Goal: Task Accomplishment & Management: Use online tool/utility

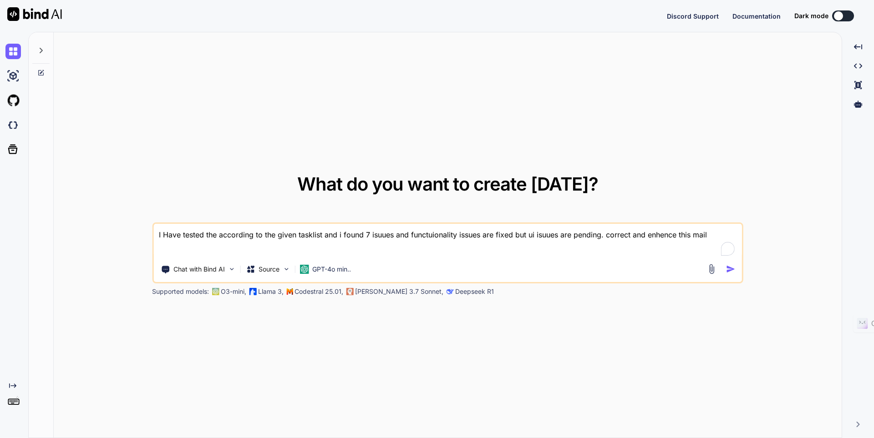
type textarea "x"
drag, startPoint x: 728, startPoint y: 238, endPoint x: 137, endPoint y: 235, distance: 591.0
click at [137, 235] on div "What do you want to create [DATE]? I Have tested the according to the given tas…" at bounding box center [448, 235] width 788 height 406
type textarea "I Have tested the according to the given tasklist and i found 7 isuues and func…"
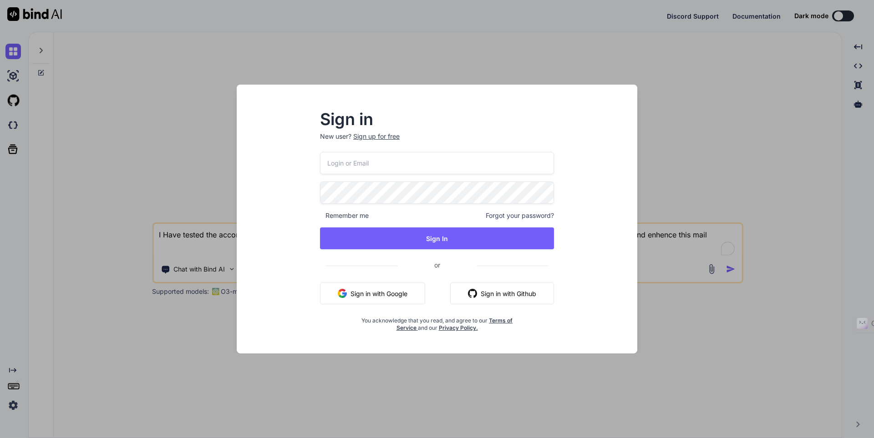
type textarea "x"
type input "[EMAIL_ADDRESS][DOMAIN_NAME]"
click at [460, 250] on div "[EMAIL_ADDRESS][DOMAIN_NAME] Remember me Forgot your password? Sign In or Sign …" at bounding box center [437, 242] width 234 height 180
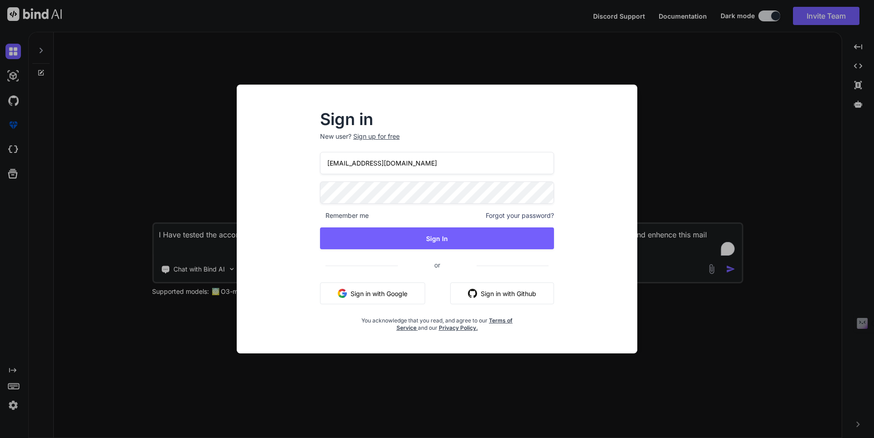
type textarea "x"
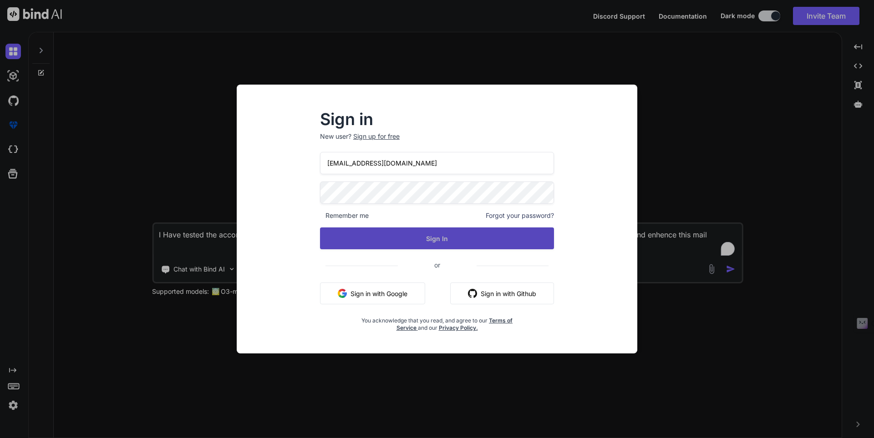
click at [446, 239] on button "Sign In" at bounding box center [437, 238] width 234 height 22
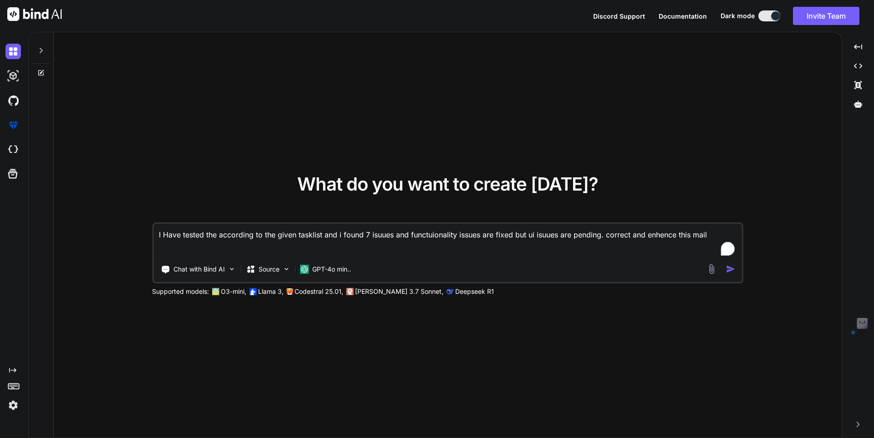
drag, startPoint x: 713, startPoint y: 236, endPoint x: 51, endPoint y: 258, distance: 662.4
click at [51, 258] on div "What do you want to create [DATE]? I Have tested the according to the given tas…" at bounding box center [435, 235] width 813 height 406
paste textarea "Conversational Assistant for question answer"
type textarea "Conversational Assistant for question answer"
type textarea "x"
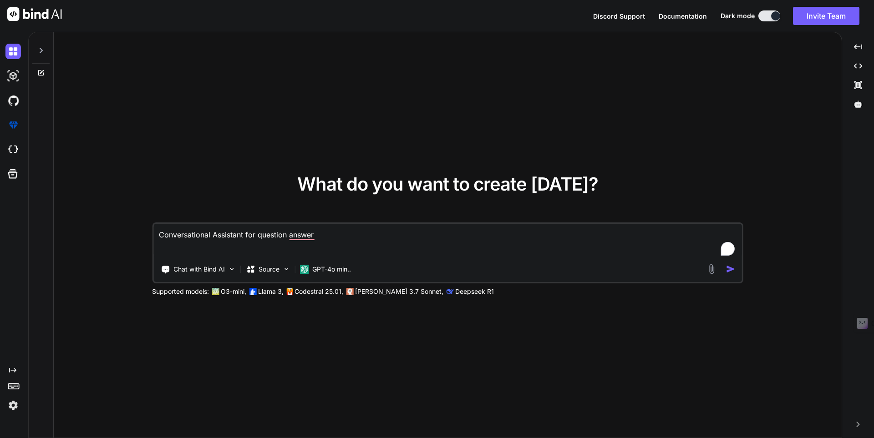
type textarea "WConversational Assistant for question answer"
type textarea "x"
type textarea "WrConversational Assistant for question answer"
type textarea "x"
type textarea "WriConversational Assistant for question answer"
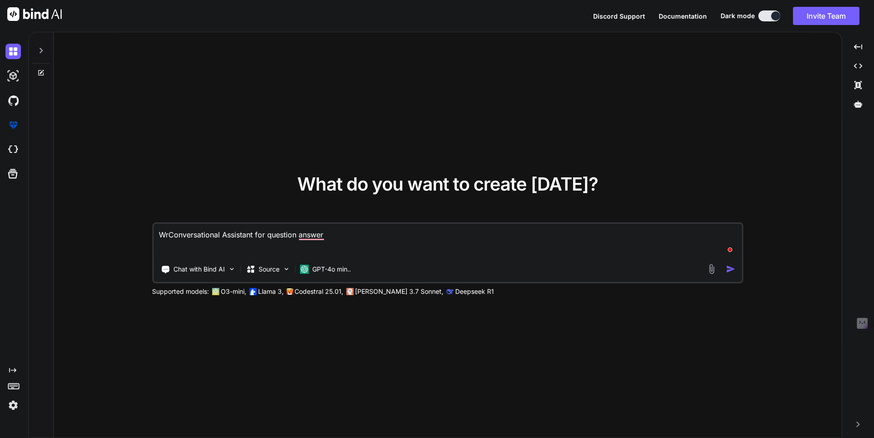
type textarea "x"
type textarea "WritConversational Assistant for question answer"
type textarea "x"
type textarea "WriteConversational Assistant for question answer"
type textarea "x"
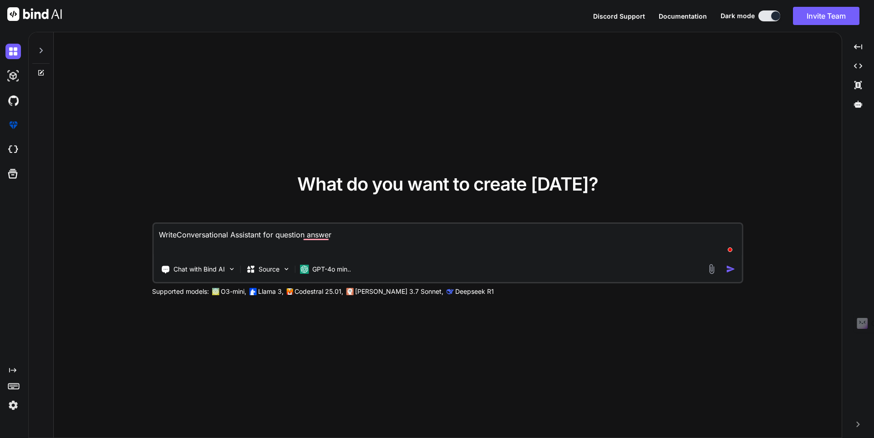
type textarea "Write Conversational Assistant for question answer"
type textarea "x"
type textarea "Write tConversational Assistant for question answer"
type textarea "x"
type textarea "Write teConversational Assistant for question answer"
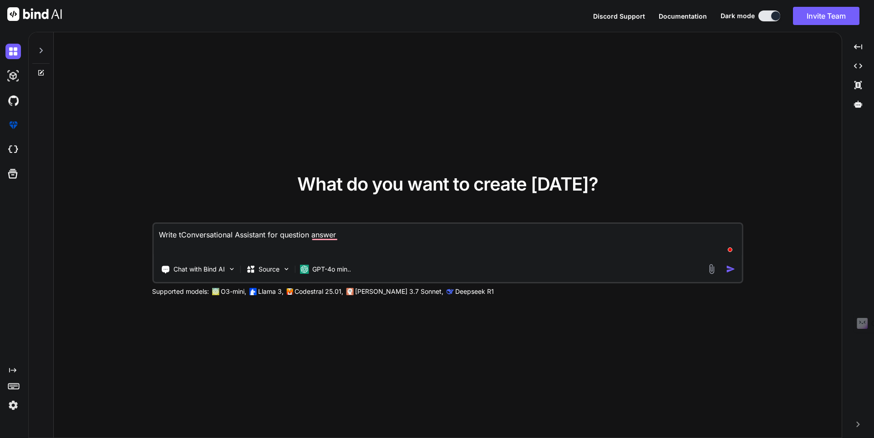
type textarea "x"
type textarea "Write tesConversational Assistant for question answer"
type textarea "x"
type textarea "Write testConversational Assistant for question answer"
type textarea "x"
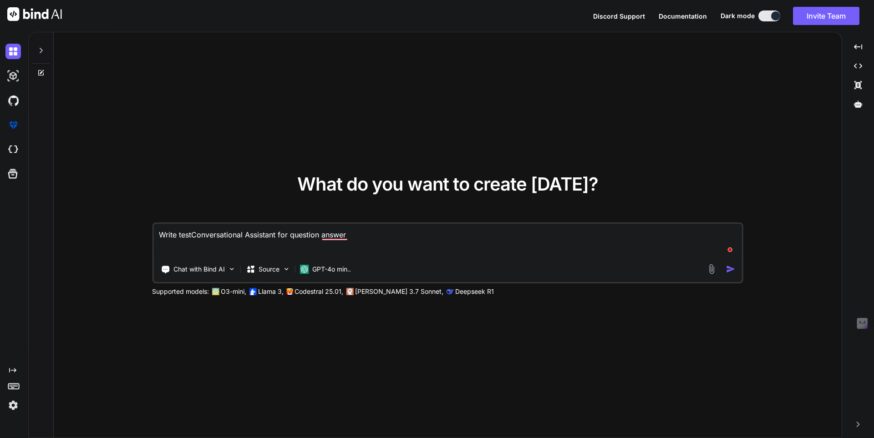
type textarea "Write test Conversational Assistant for question answer"
type textarea "x"
type textarea "Write test cConversational Assistant for question answer"
type textarea "x"
type textarea "Write test caConversational Assistant for question answer"
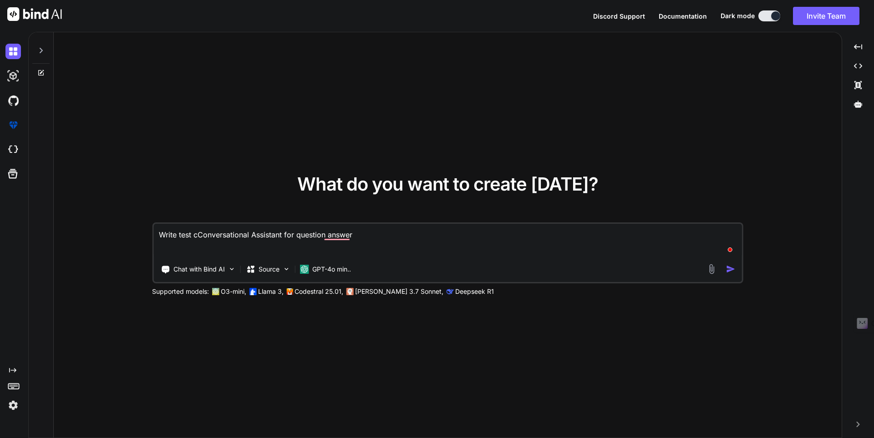
type textarea "x"
type textarea "Write test casConversational Assistant for question answer"
type textarea "x"
type textarea "Write test caseConversational Assistant for question answer"
type textarea "x"
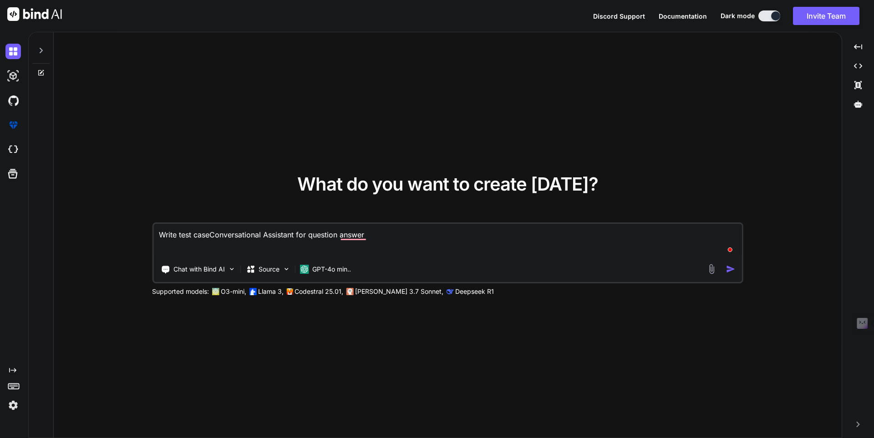
type textarea "Write test case Conversational Assistant for question answer"
type textarea "x"
type textarea "Write test case fConversational Assistant for question answer"
type textarea "x"
type textarea "Write test case foConversational Assistant for question answer"
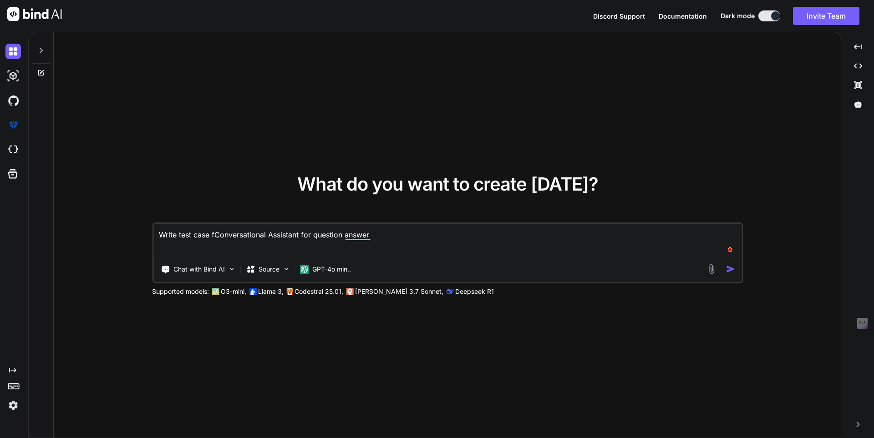
type textarea "x"
type textarea "Write test case forConversational Assistant for question answer"
type textarea "x"
type textarea "Write test case for Conversational Assistant for question answer"
type textarea "x"
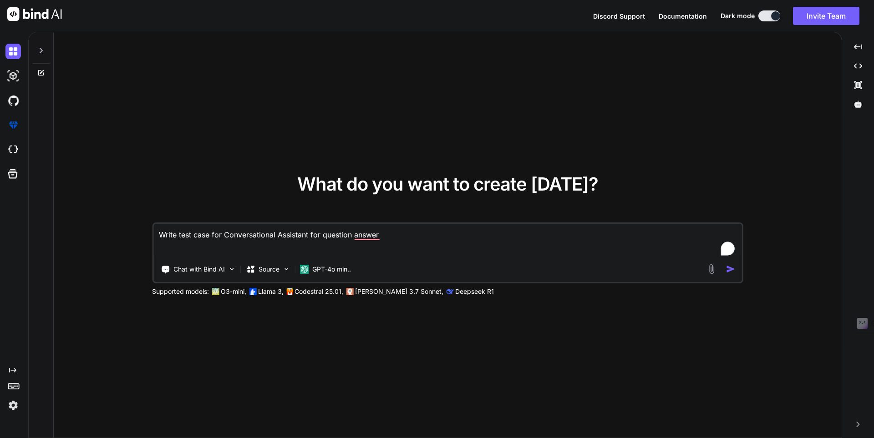
type textarea "Write test case for tConversational Assistant for question answer"
type textarea "x"
type textarea "Write test case for thConversational Assistant for question answer"
type textarea "x"
type textarea "Write test case for thiConversational Assistant for question answer"
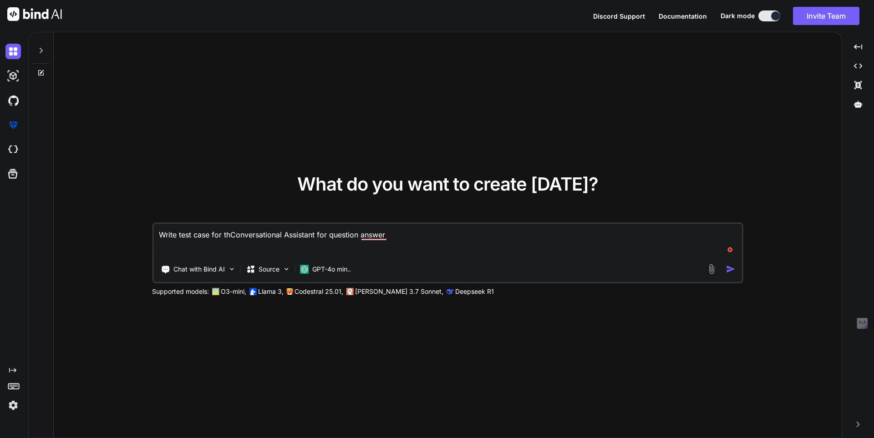
type textarea "x"
type textarea "Write test case for thisConversational Assistant for question answer"
type textarea "x"
type textarea "Write test case for this Conversational Assistant for question answer"
type textarea "x"
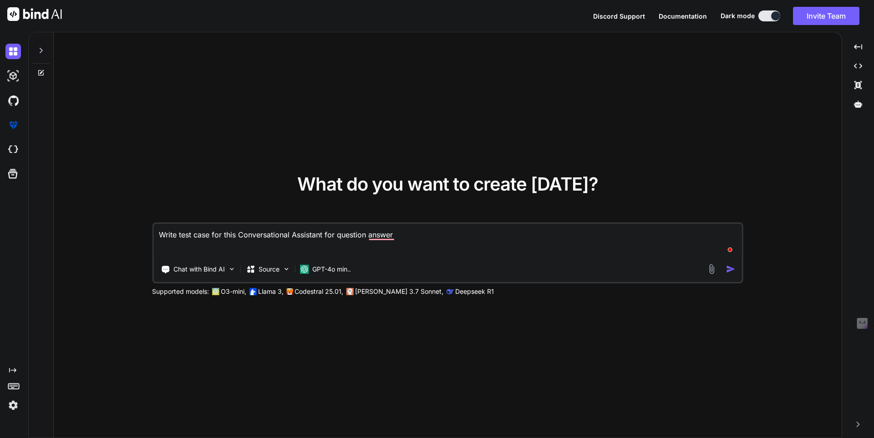
type textarea "Write test case for this fConversational Assistant for question answer"
type textarea "x"
type textarea "Write test case for this fuConversational Assistant for question answer"
type textarea "x"
type textarea "Write test case for this funConversational Assistant for question answer"
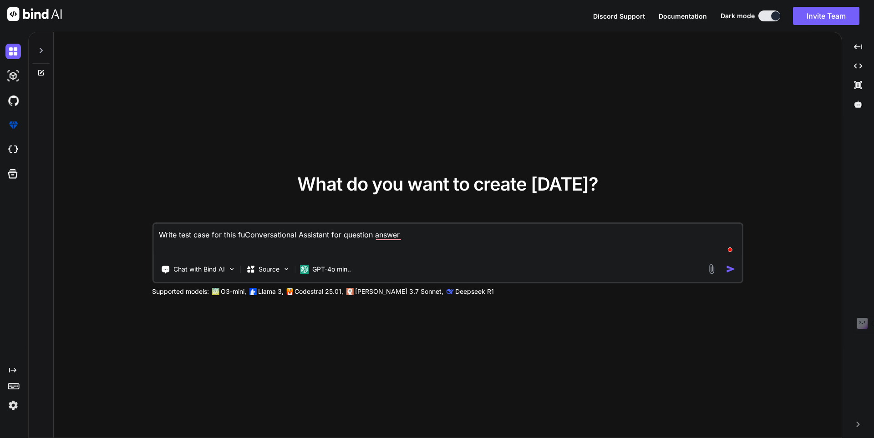
type textarea "x"
type textarea "Write test case for this funcConversational Assistant for question answer"
type textarea "x"
type textarea "Write test case for this functConversational Assistant for question answer"
type textarea "x"
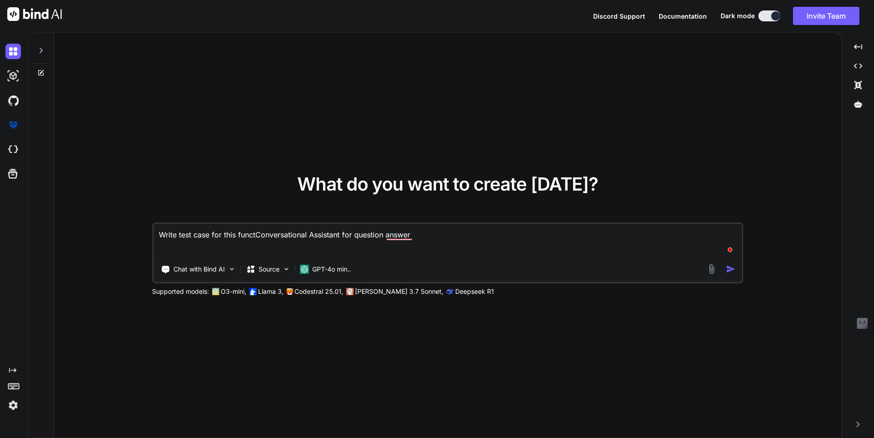
type textarea "Write test case for this functiConversational Assistant for question answer"
type textarea "x"
type textarea "Write test case for this functioConversational Assistant for question answer"
type textarea "x"
type textarea "Write test case for this functionConversational Assistant for question answer"
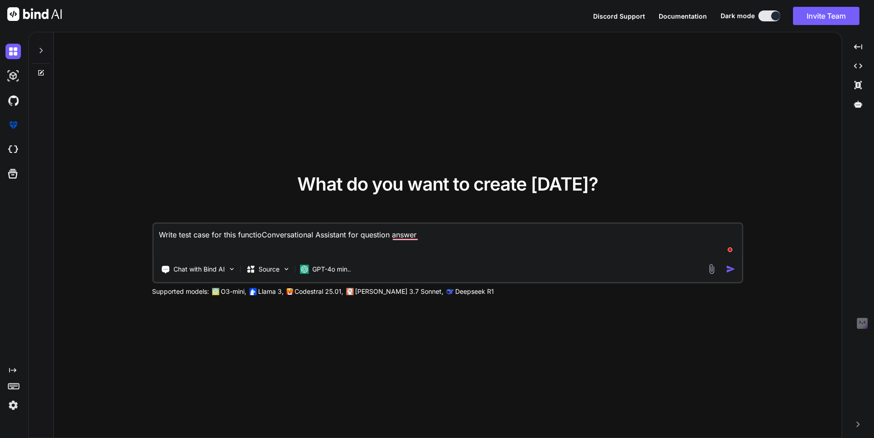
type textarea "x"
type textarea "Write test case for this functionaConversational Assistant for question answer"
type textarea "x"
type textarea "Write test case for this functionalConversational Assistant for question answer"
type textarea "x"
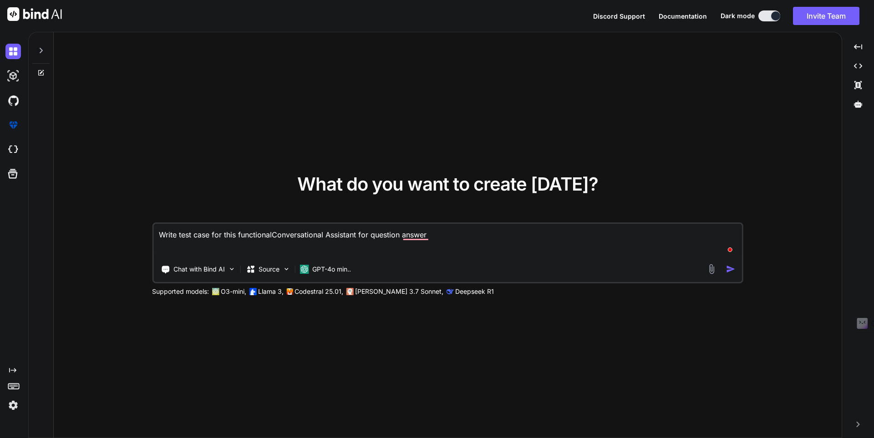
type textarea "Write test case for this functionaliConversational Assistant for question answer"
type textarea "x"
type textarea "Write test case for this functionalitConversational Assistant for question answ…"
type textarea "x"
type textarea "Write test case for this functionalityConversational Assistant for question ans…"
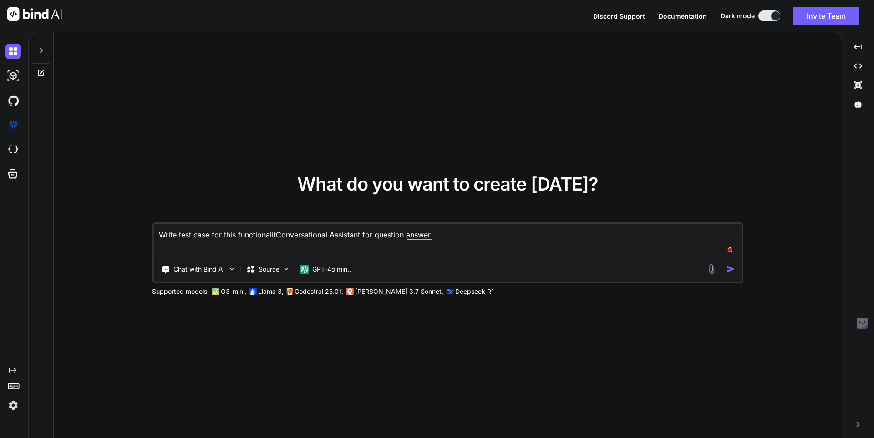
type textarea "x"
type textarea "Write test case for this functionality Conversational Assistant for question an…"
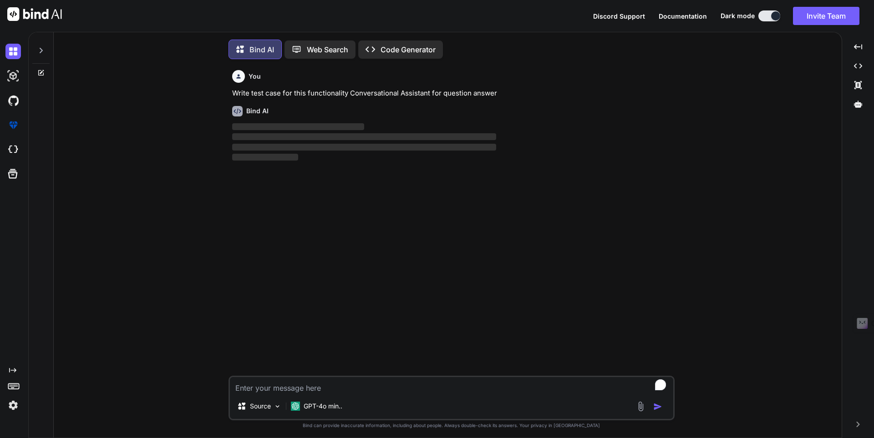
scroll to position [5, 0]
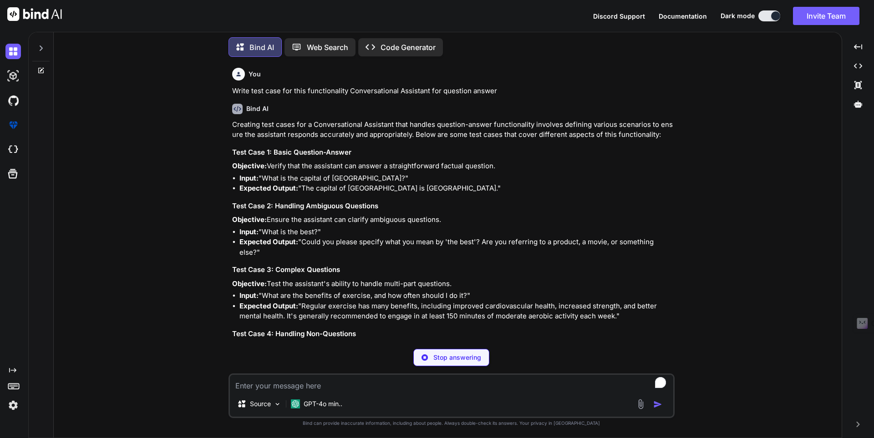
type textarea "x"
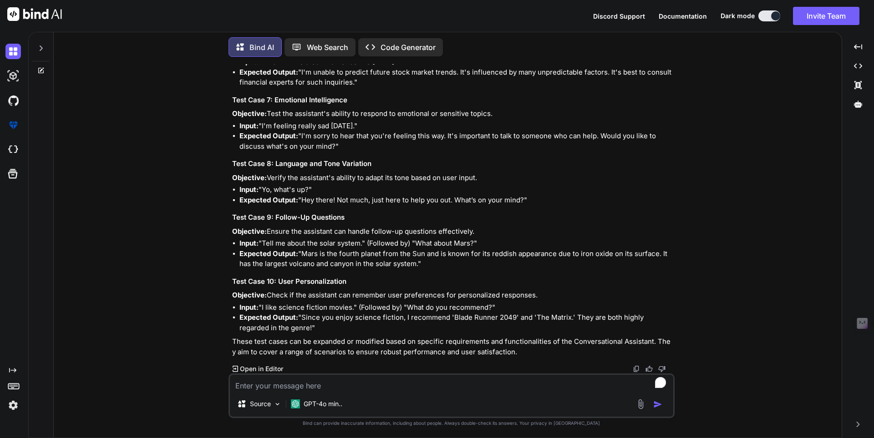
scroll to position [6, 0]
